Goal: Register for event/course

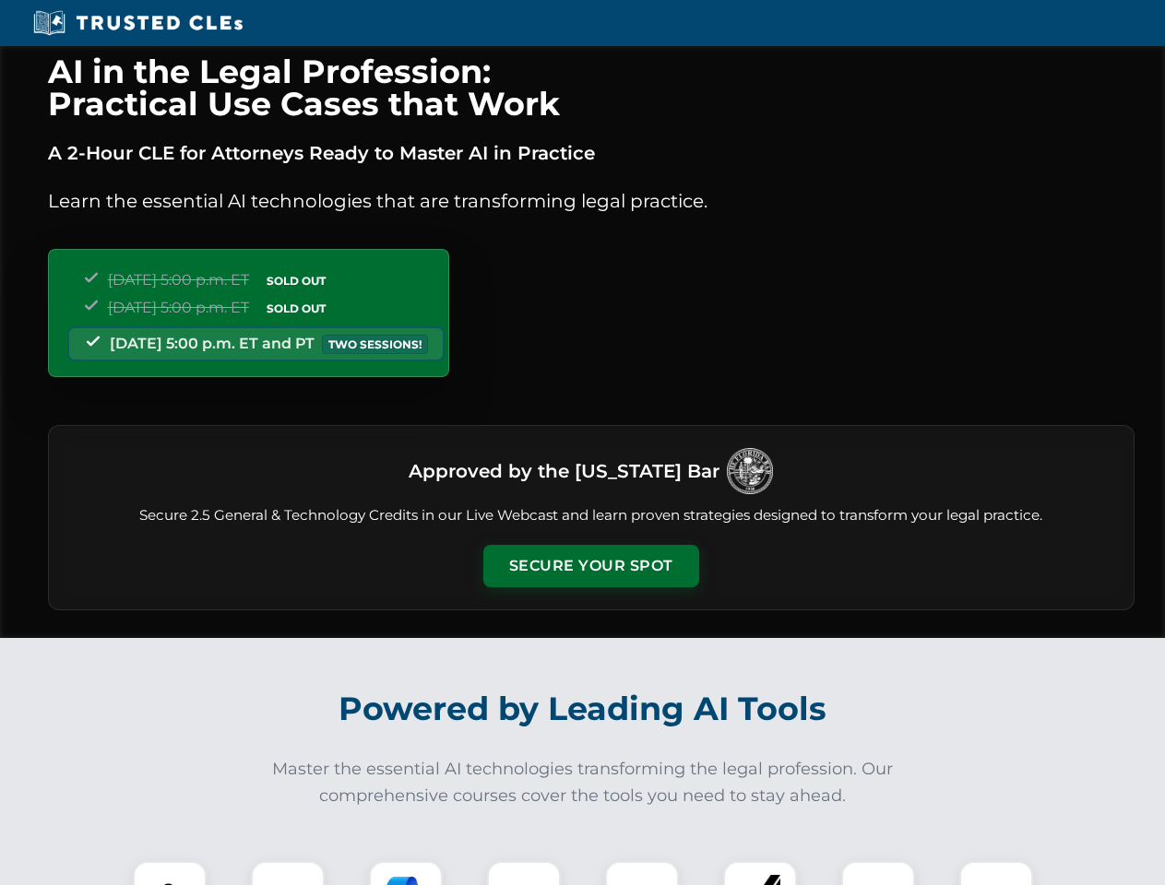
click at [590, 566] on button "Secure Your Spot" at bounding box center [591, 566] width 216 height 42
click at [170, 873] on img at bounding box center [169, 898] width 53 height 53
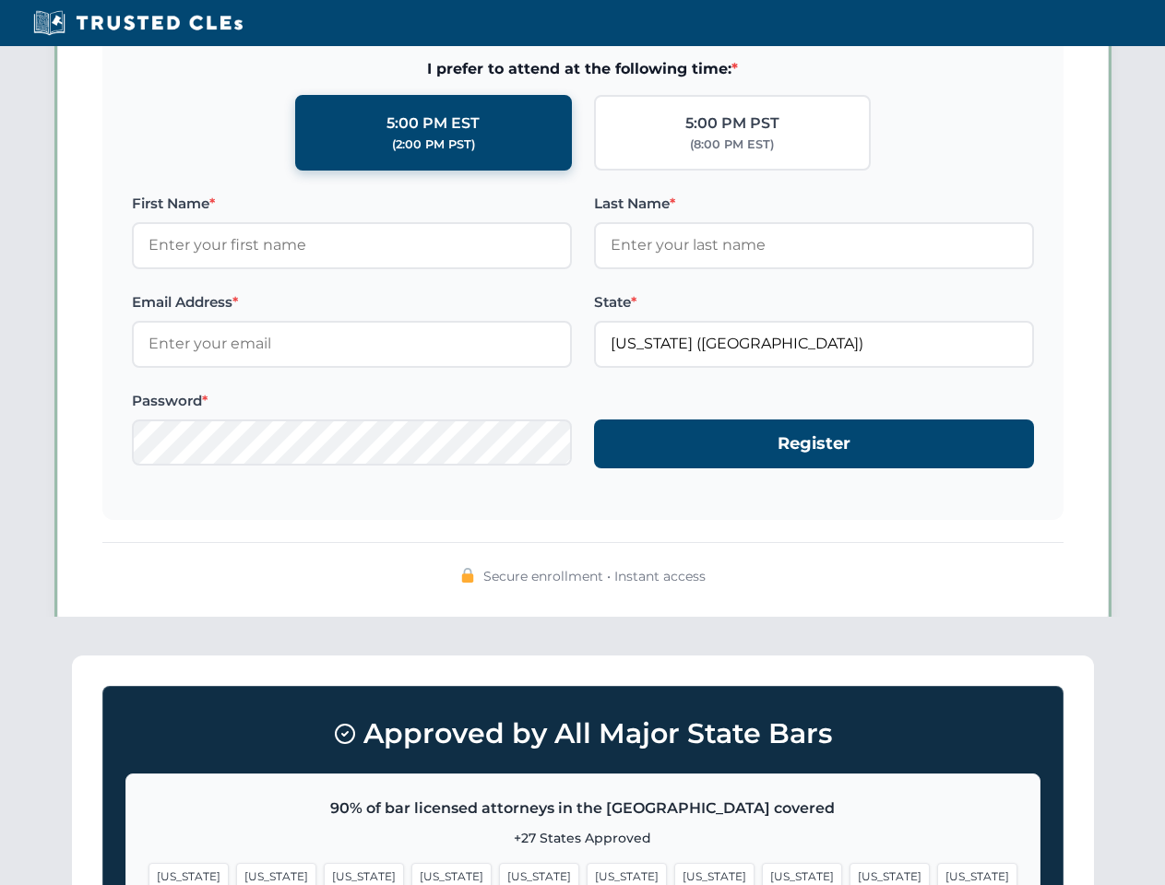
click at [674, 873] on span "[US_STATE]" at bounding box center [714, 876] width 80 height 27
click at [849, 873] on span "[US_STATE]" at bounding box center [889, 876] width 80 height 27
